Goal: Information Seeking & Learning: Learn about a topic

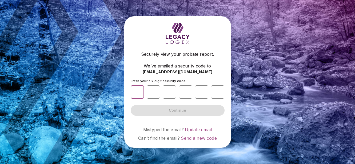
click at [140, 94] on input "number" at bounding box center [137, 91] width 13 height 13
type input "*"
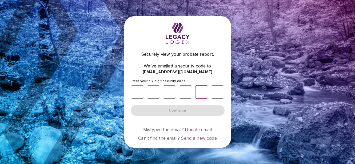
type input "*"
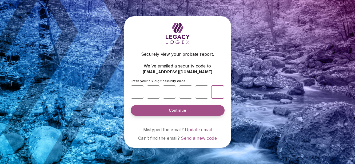
type input "*"
click at [159, 110] on button "Continue" at bounding box center [178, 110] width 94 height 11
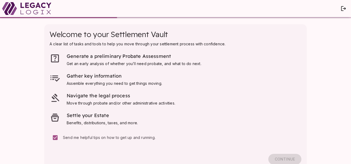
scroll to position [12, 0]
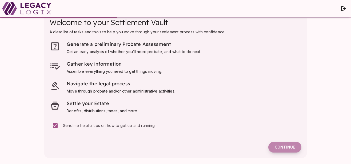
click at [288, 148] on span "Continue" at bounding box center [285, 147] width 20 height 5
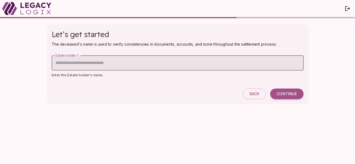
click at [108, 62] on input "Estate holder   *" at bounding box center [178, 63] width 252 height 15
type input "**********"
click at [288, 90] on button "Continue" at bounding box center [286, 94] width 33 height 11
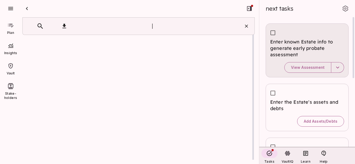
scroll to position [1, 0]
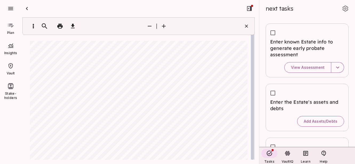
drag, startPoint x: 254, startPoint y: 44, endPoint x: 255, endPoint y: 52, distance: 8.4
click at [255, 52] on div "* ​ of 4 | zoom automatic **** Zoom Free Pr o ba t e Assessmen t Summary Prepar…" at bounding box center [138, 90] width 241 height 147
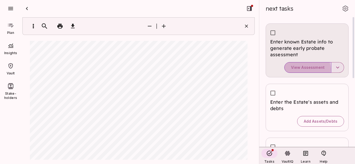
click at [305, 69] on span "View Assessment" at bounding box center [308, 67] width 34 height 5
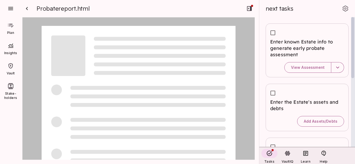
drag, startPoint x: 354, startPoint y: 23, endPoint x: 354, endPoint y: 44, distance: 20.0
click at [354, 44] on div at bounding box center [353, 82] width 4 height 130
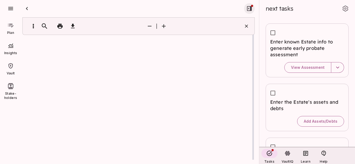
scroll to position [1, 0]
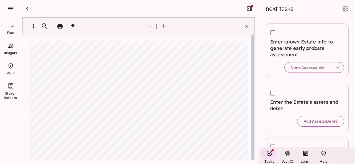
drag, startPoint x: 252, startPoint y: 41, endPoint x: 252, endPoint y: 57, distance: 15.7
click at [252, 57] on div at bounding box center [252, 89] width 3 height 142
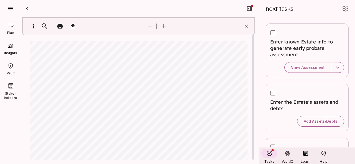
click at [148, 25] on icon "button" at bounding box center [150, 26] width 6 height 6
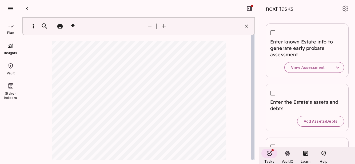
drag, startPoint x: 252, startPoint y: 43, endPoint x: 254, endPoint y: 77, distance: 33.9
click at [253, 76] on div at bounding box center [252, 89] width 3 height 142
click at [252, 157] on div at bounding box center [252, 89] width 3 height 142
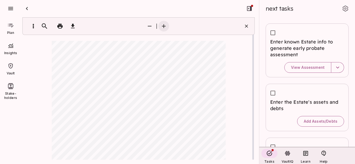
click at [165, 27] on icon "button" at bounding box center [164, 26] width 6 height 6
click at [72, 26] on icon "button" at bounding box center [73, 26] width 4 height 5
click at [58, 23] on button "button" at bounding box center [60, 26] width 11 height 11
